Goal: Task Accomplishment & Management: Manage account settings

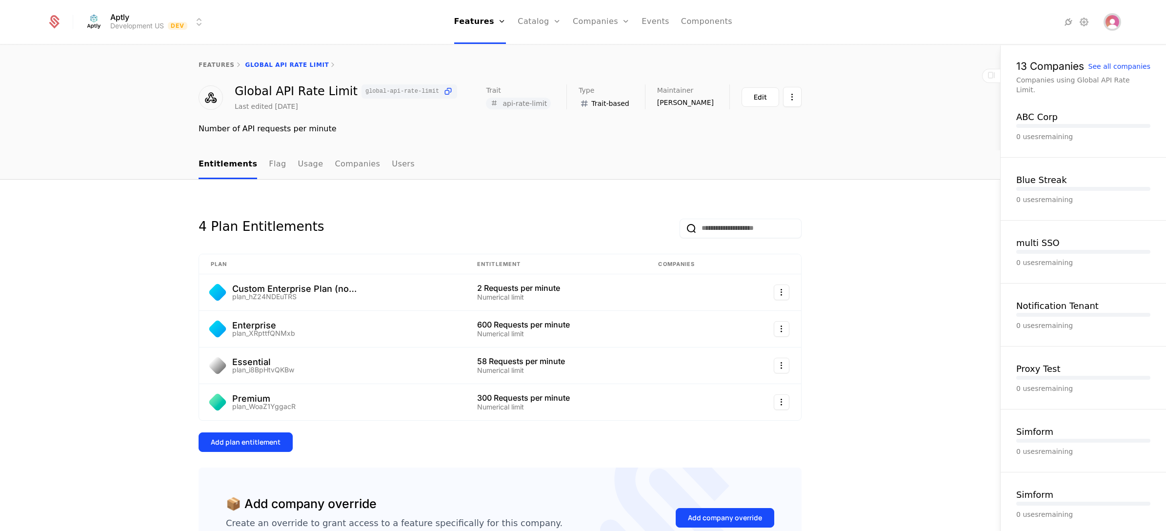
click at [1116, 24] on img "Open user button" at bounding box center [1113, 22] width 14 height 14
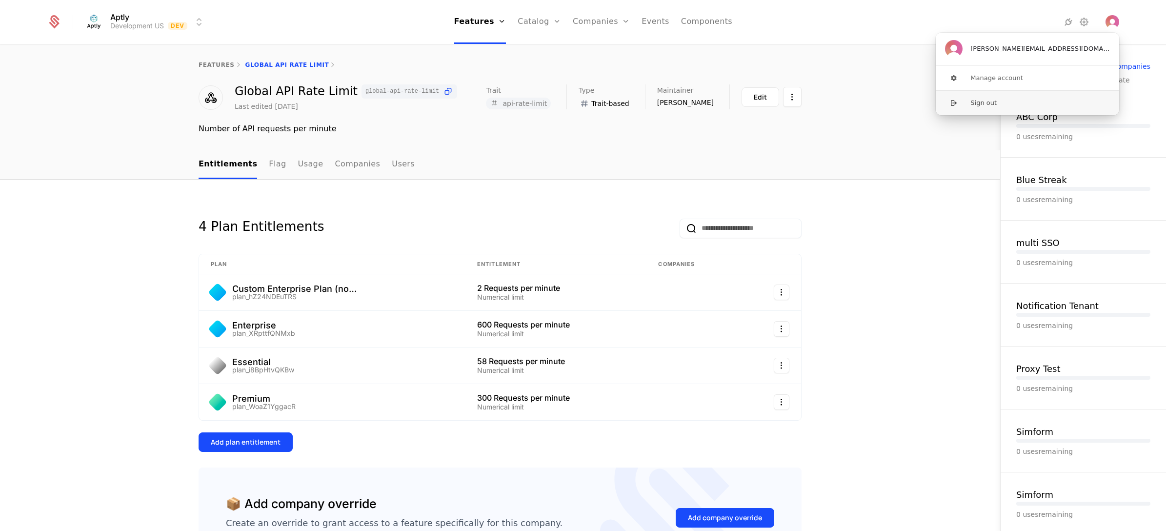
click at [1039, 106] on button "Sign out" at bounding box center [1028, 102] width 184 height 25
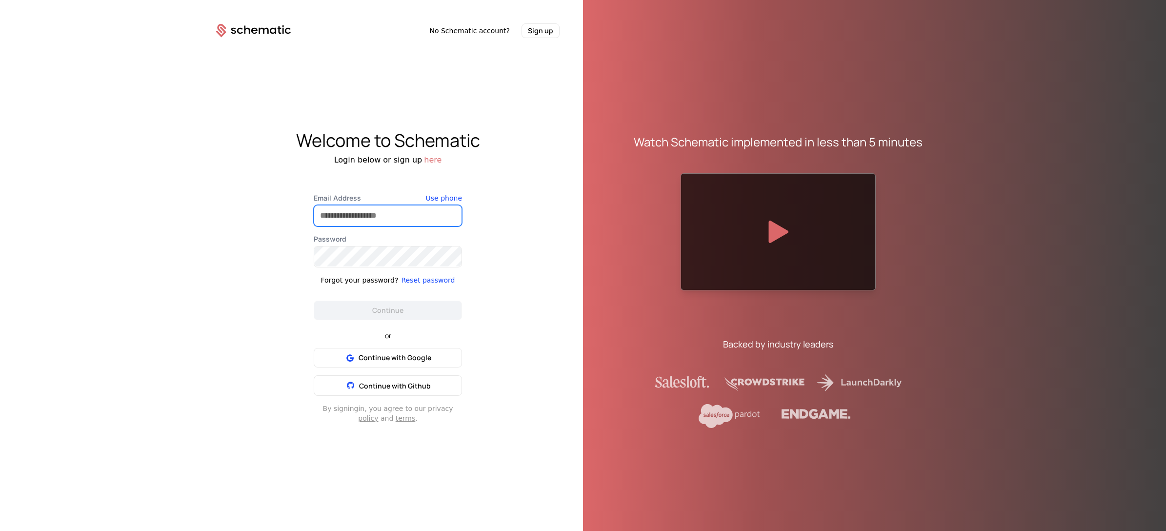
click at [384, 209] on input "Email Address" at bounding box center [387, 215] width 147 height 20
click at [211, 357] on div "Welcome to Schematic Login below or sign up here Email Address Use phone Passwo…" at bounding box center [388, 276] width 390 height 477
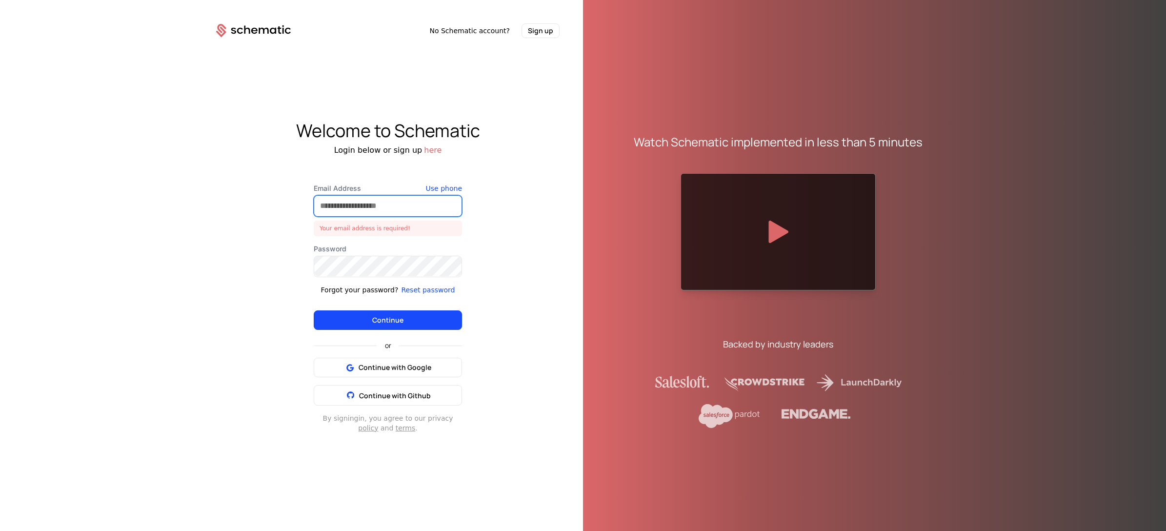
click at [359, 196] on input "Email Address" at bounding box center [387, 206] width 147 height 20
click at [227, 223] on div "Welcome to Schematic Login below or sign up here Email Address Your email addre…" at bounding box center [388, 276] width 390 height 477
click at [407, 208] on input "Email Address" at bounding box center [387, 206] width 147 height 20
click at [163, 319] on div "No Schematic account? Sign up Welcome to Schematic Login below or sign up here …" at bounding box center [583, 265] width 1166 height 531
click at [387, 394] on span "Continue with Github" at bounding box center [395, 395] width 72 height 9
